Goal: Transaction & Acquisition: Book appointment/travel/reservation

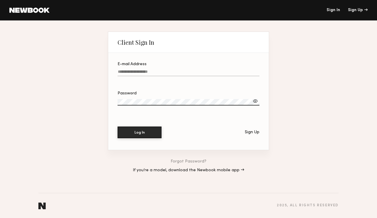
click at [208, 71] on input "E-mail Address" at bounding box center [188, 73] width 142 height 7
type input "**********"
click at [157, 130] on button "Log In" at bounding box center [139, 132] width 44 height 12
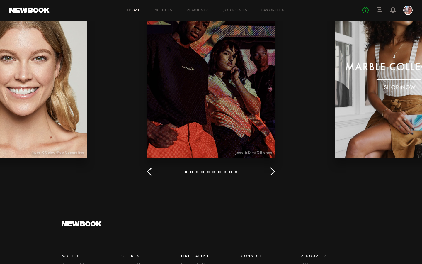
scroll to position [714, 0]
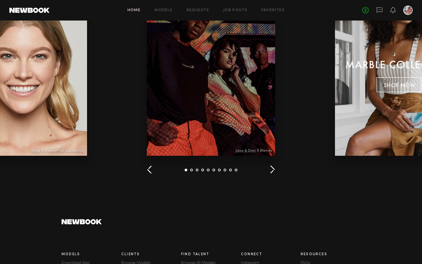
click at [270, 170] on button "button" at bounding box center [272, 170] width 6 height 10
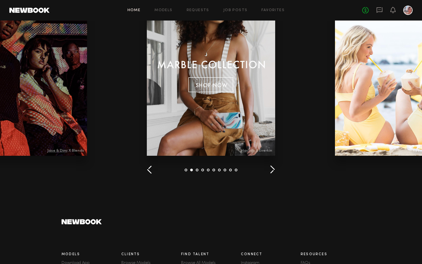
click at [270, 170] on button "button" at bounding box center [272, 170] width 6 height 10
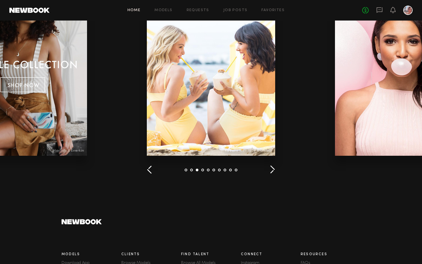
click at [270, 170] on button "button" at bounding box center [272, 170] width 6 height 10
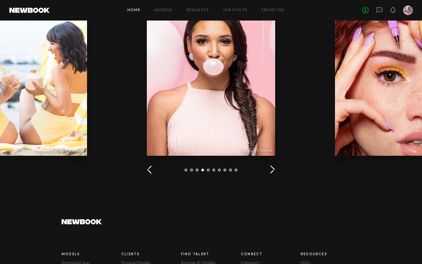
click at [270, 170] on button "button" at bounding box center [272, 170] width 6 height 10
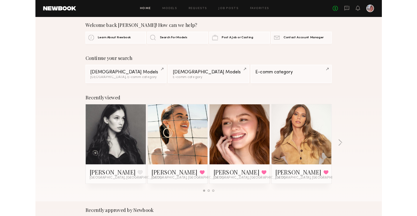
scroll to position [0, 0]
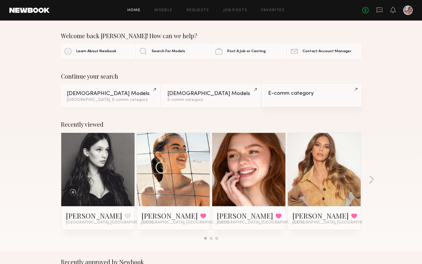
click at [307, 99] on link "E-comm category" at bounding box center [311, 95] width 99 height 22
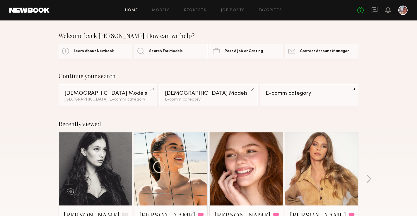
click at [243, 175] on link at bounding box center [246, 169] width 36 height 73
click at [111, 102] on link "Female Models Los Angeles, E-comm category" at bounding box center [108, 95] width 99 height 22
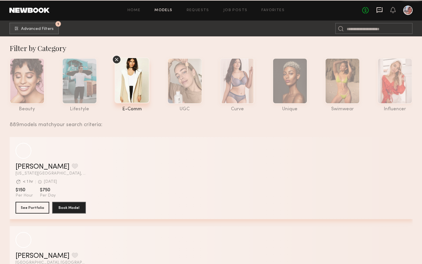
click at [378, 11] on icon at bounding box center [379, 10] width 6 height 6
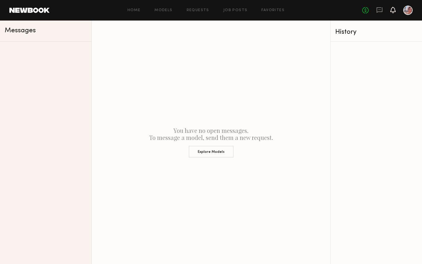
click at [391, 12] on icon at bounding box center [392, 10] width 5 height 6
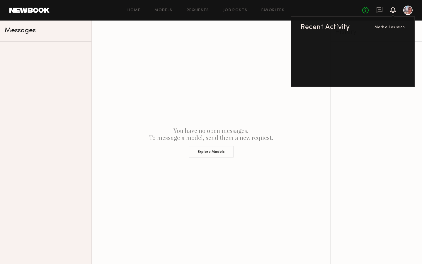
click at [392, 12] on icon at bounding box center [393, 12] width 2 height 1
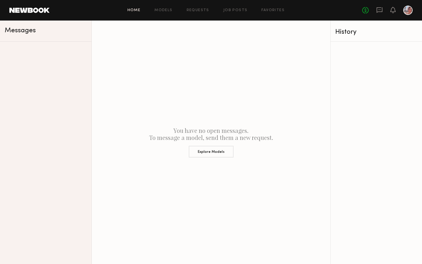
click at [134, 11] on link "Home" at bounding box center [133, 10] width 13 height 4
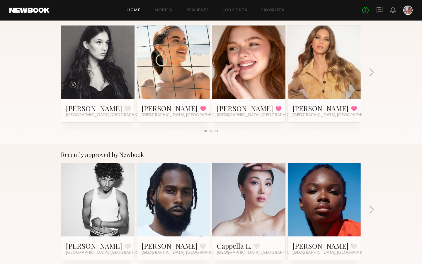
scroll to position [88, 0]
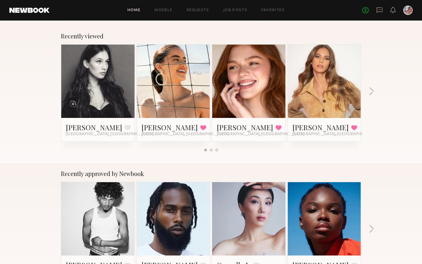
click at [262, 73] on link at bounding box center [249, 81] width 36 height 73
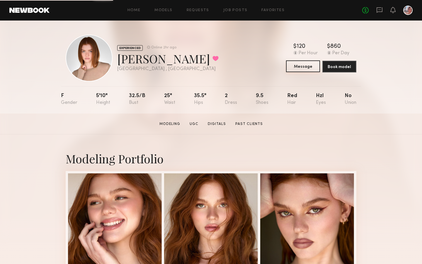
click at [302, 69] on button "Message" at bounding box center [303, 66] width 34 height 12
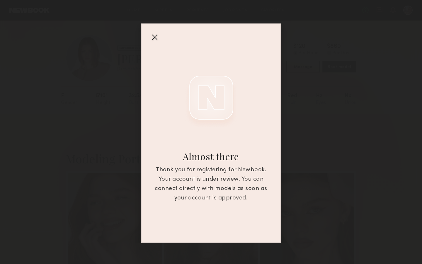
click at [155, 37] on div at bounding box center [154, 36] width 9 height 9
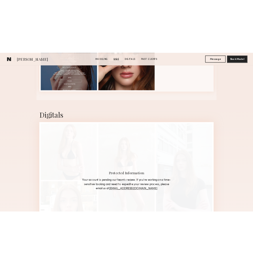
scroll to position [864, 0]
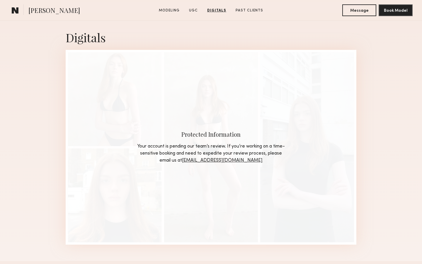
click at [212, 159] on link "HQ@newbookmodels.com" at bounding box center [222, 160] width 81 height 5
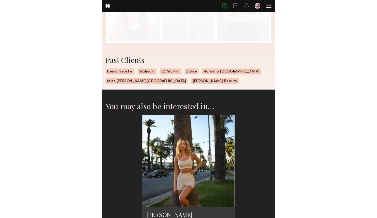
scroll to position [762, 0]
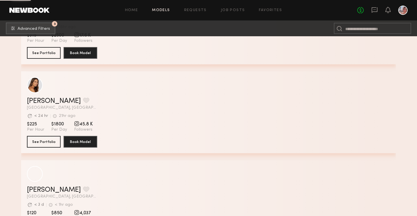
scroll to position [7195, 0]
